Goal: Information Seeking & Learning: Find specific page/section

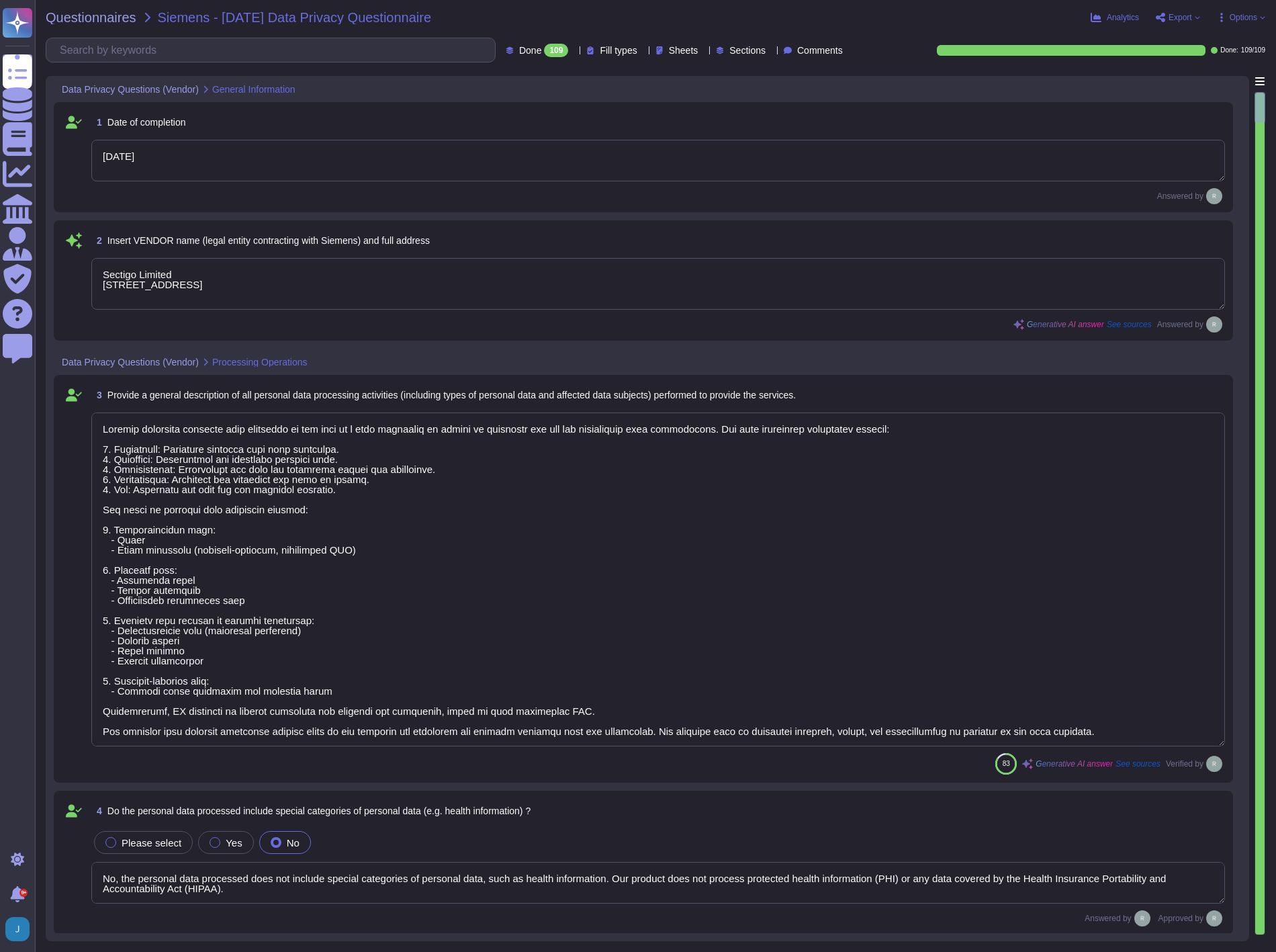
type textarea "[DATE]"
type textarea "Sectigo Limited [STREET_ADDRESS]"
type textarea "Sectigo processes personal data primarily in the role of a data processor on be…"
type textarea "No, the personal data processed does not include special categories of personal…"
type textarea "Yes, our organization has appointed a data protection officer who is responsibl…"
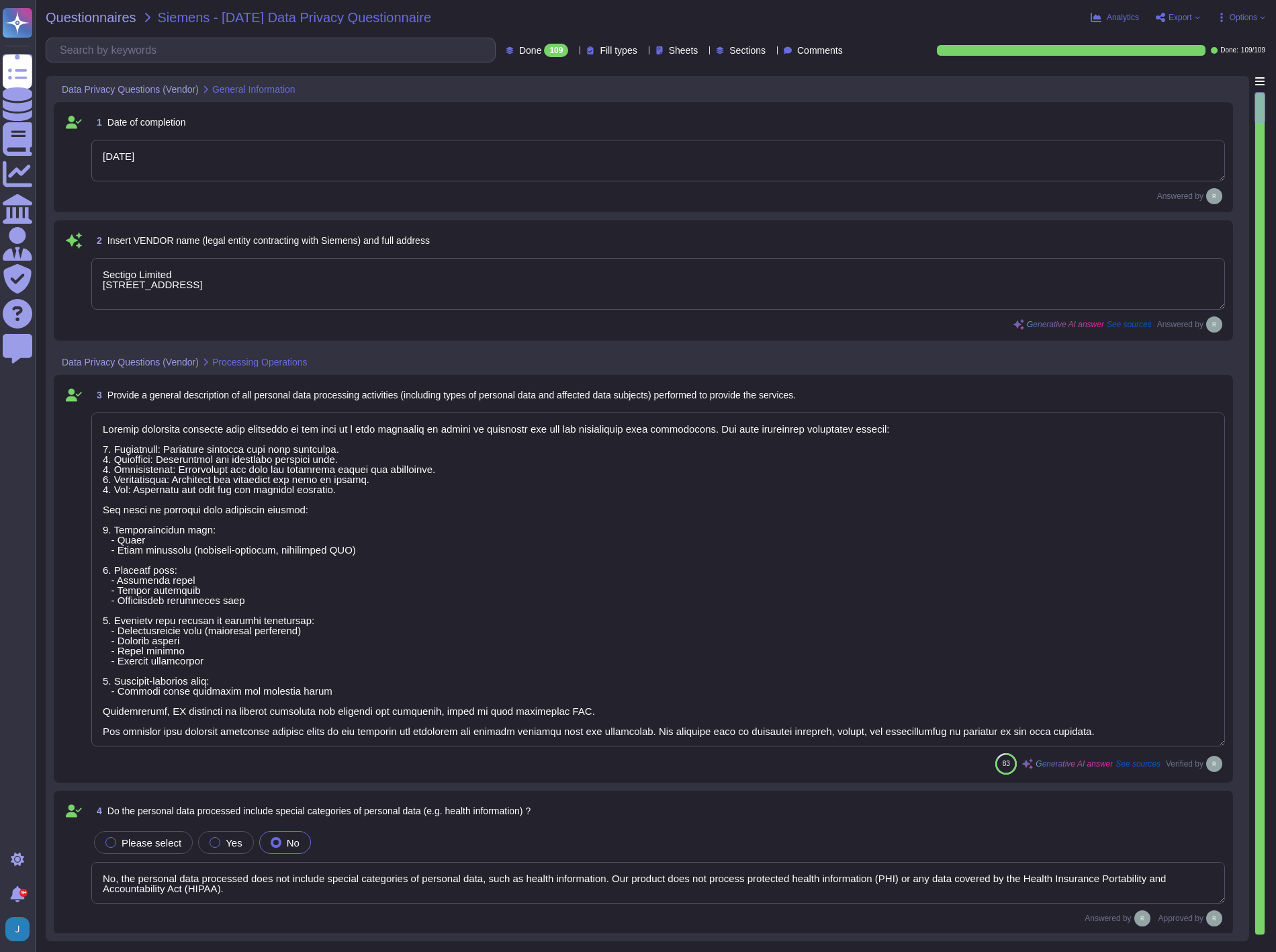
type textarea "Our data centers where the solution is hosted are located in the [GEOGRAPHIC_DA…"
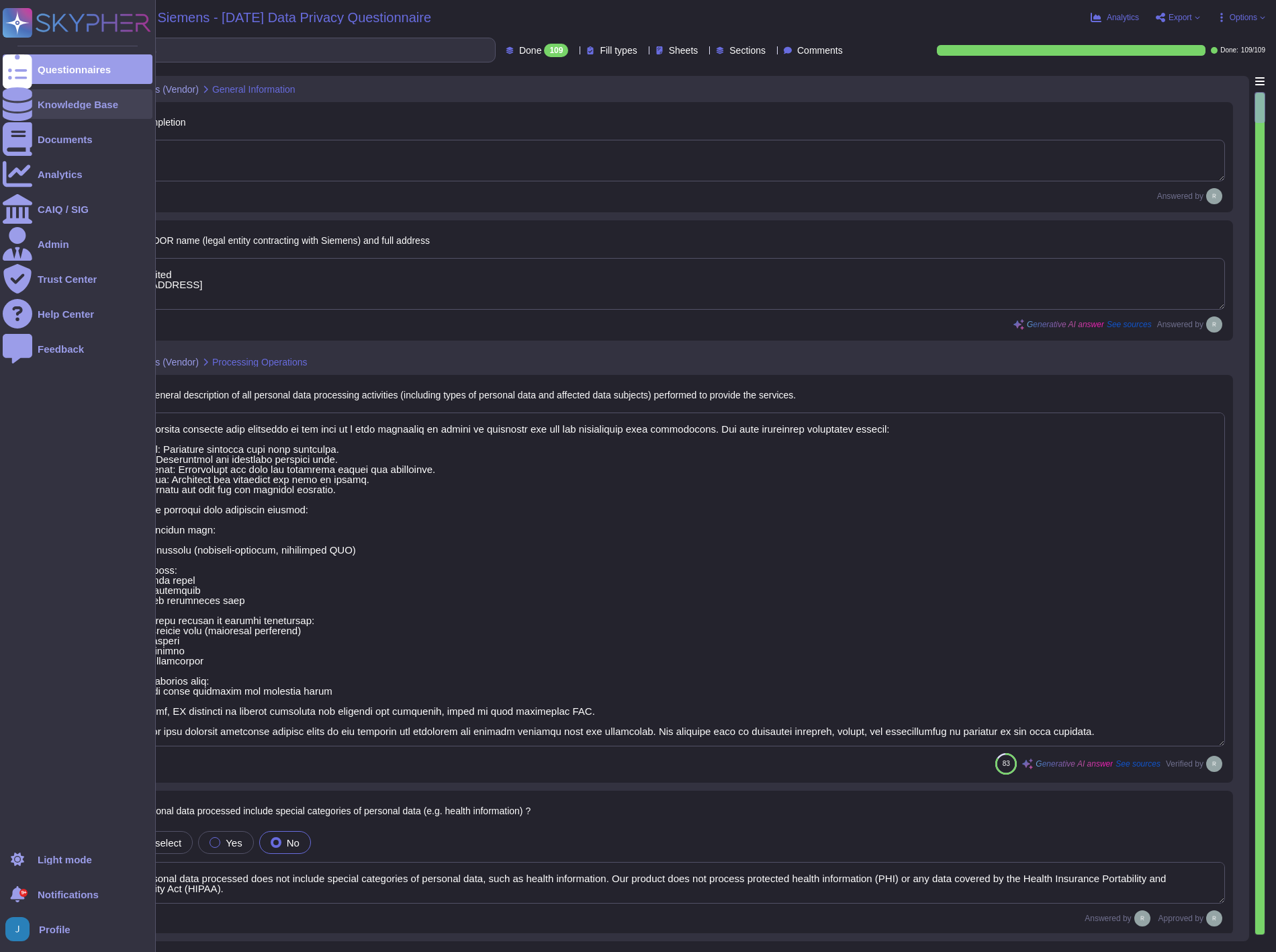
click at [81, 110] on div "Knowledge Base" at bounding box center [78, 105] width 149 height 30
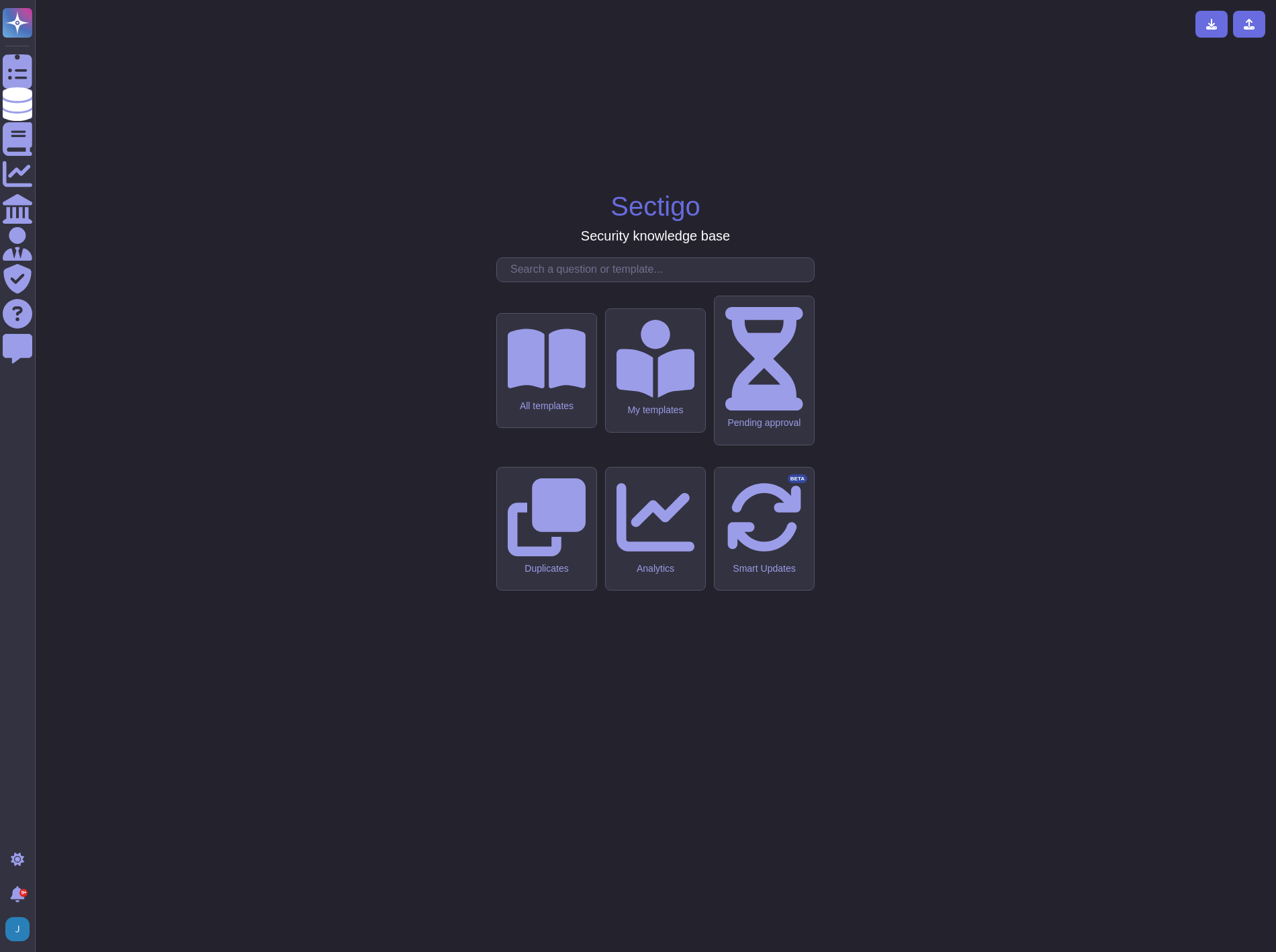
click at [645, 282] on input "text" at bounding box center [659, 270] width 311 height 24
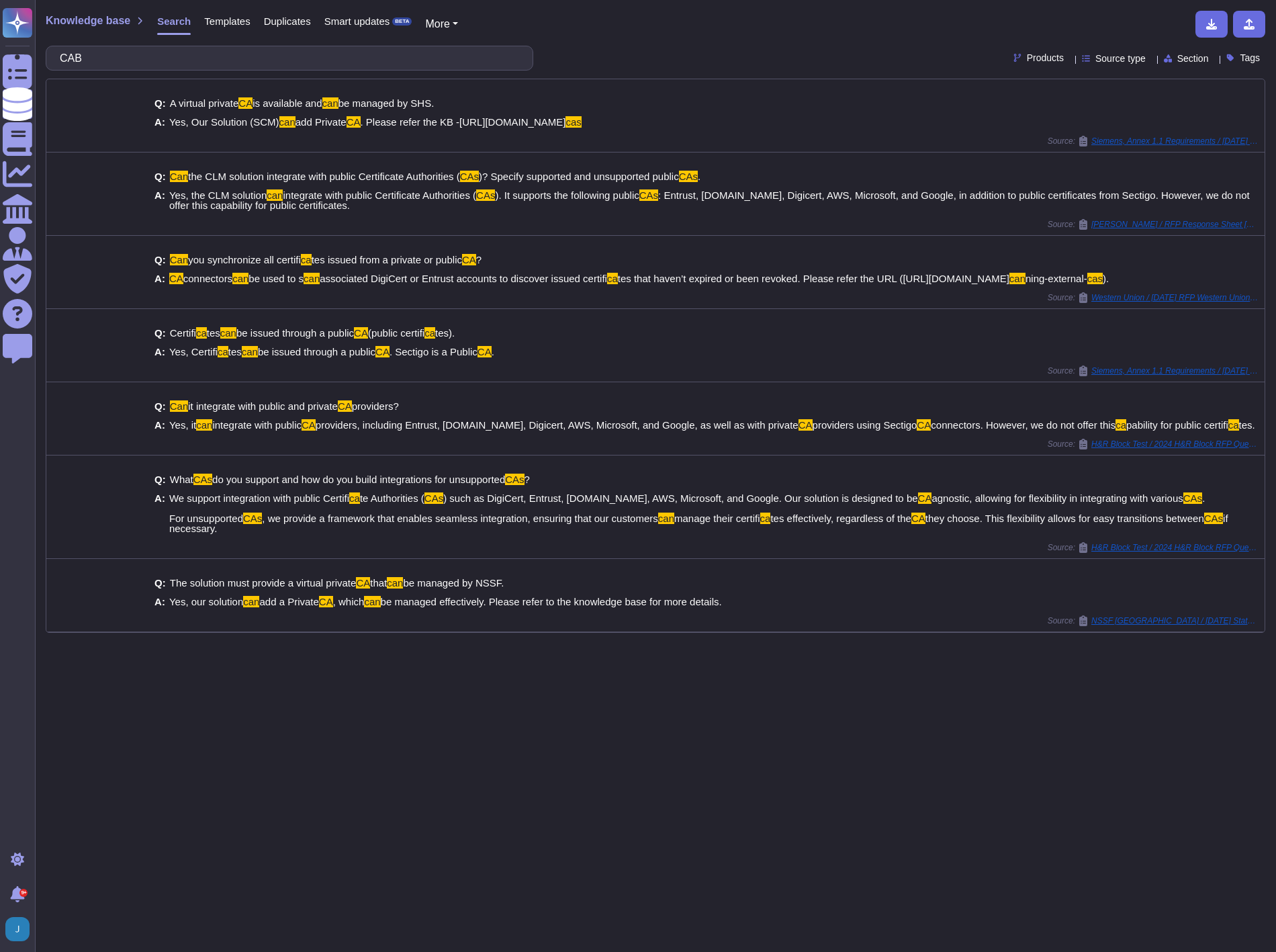
click at [188, 63] on input "CAB" at bounding box center [286, 59] width 466 height 24
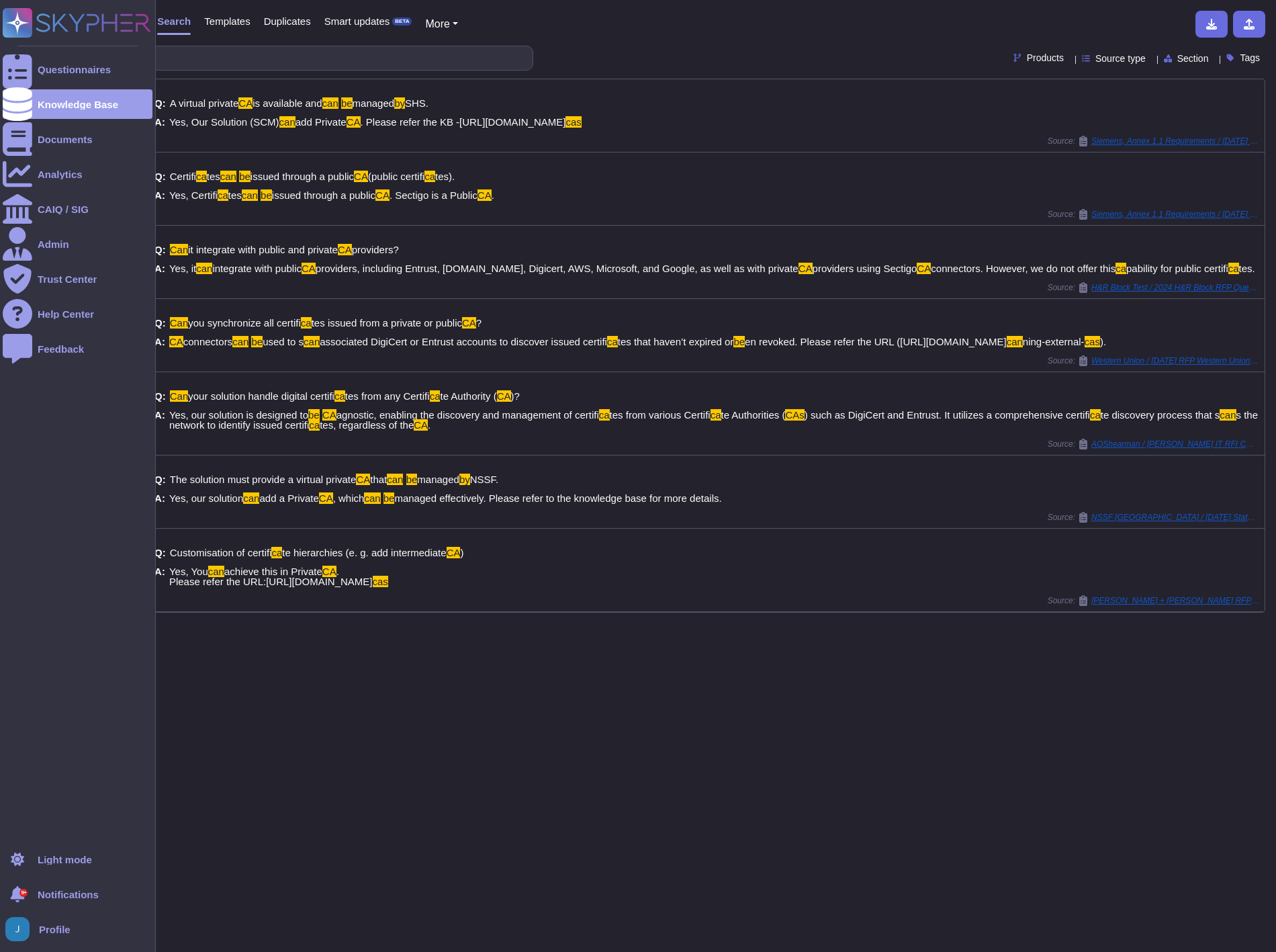
drag, startPoint x: 122, startPoint y: 61, endPoint x: 29, endPoint y: 47, distance: 94.0
click at [29, 47] on div "Questionnaires Knowledge Base Documents Analytics CAIQ / SIG Admin Trust Center…" at bounding box center [638, 476] width 1276 height 952
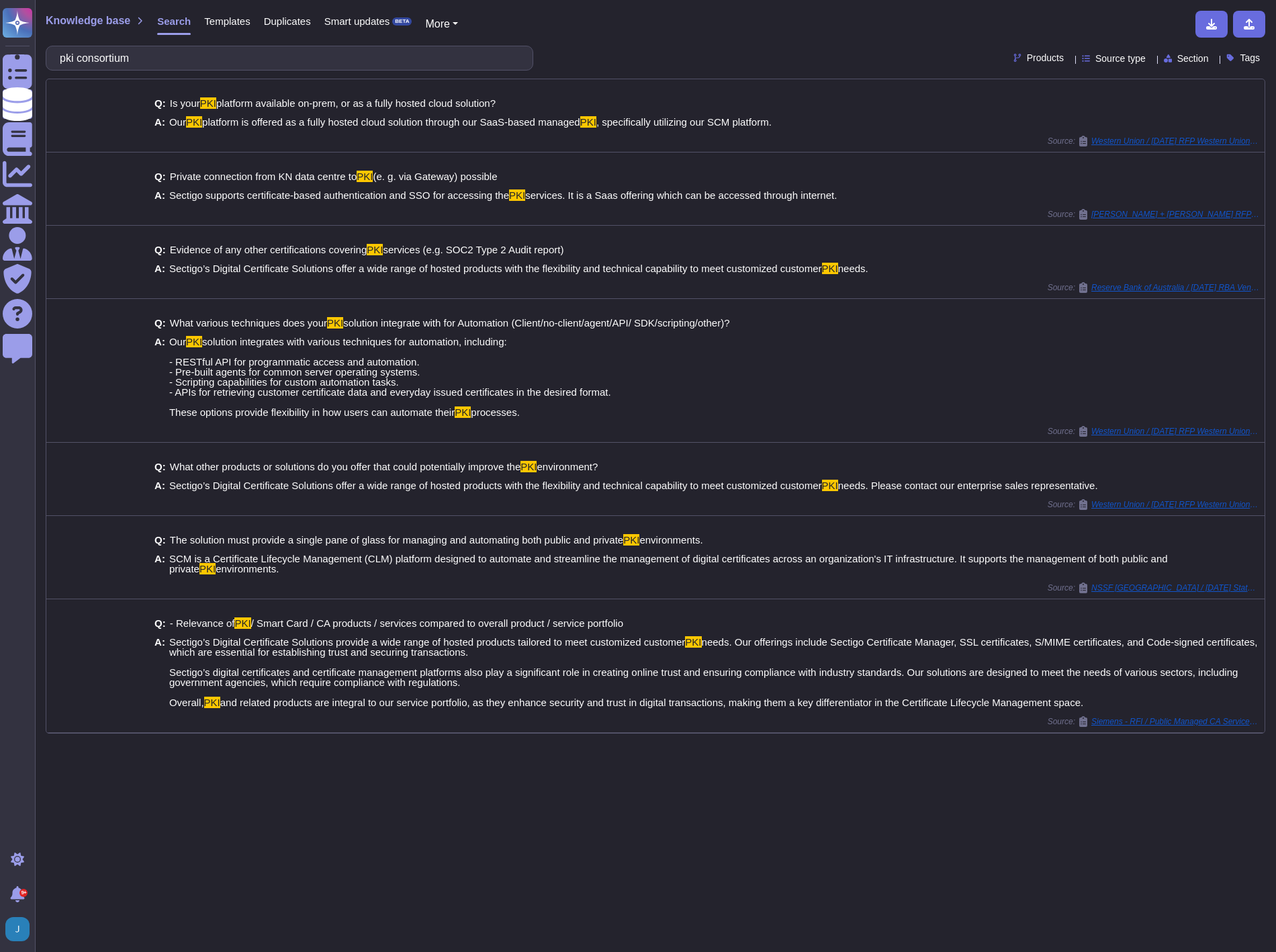
drag, startPoint x: 148, startPoint y: 52, endPoint x: -4, endPoint y: -19, distance: 167.8
click at [0, 0] on html "Questionnaires Knowledge Base Documents Analytics CAIQ / SIG Admin Trust Center…" at bounding box center [638, 476] width 1276 height 952
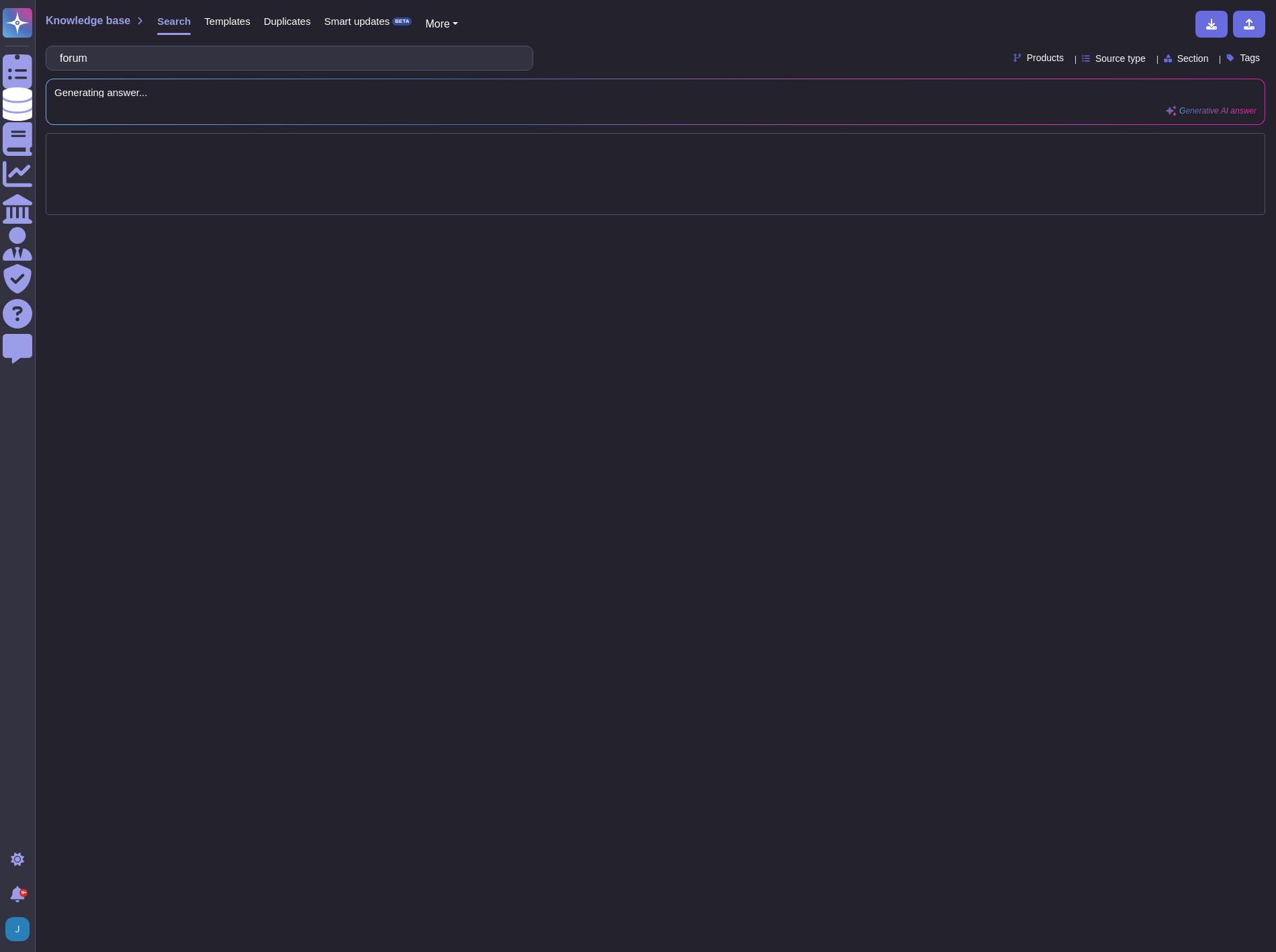
type input "forum"
